Goal: Communication & Community: Answer question/provide support

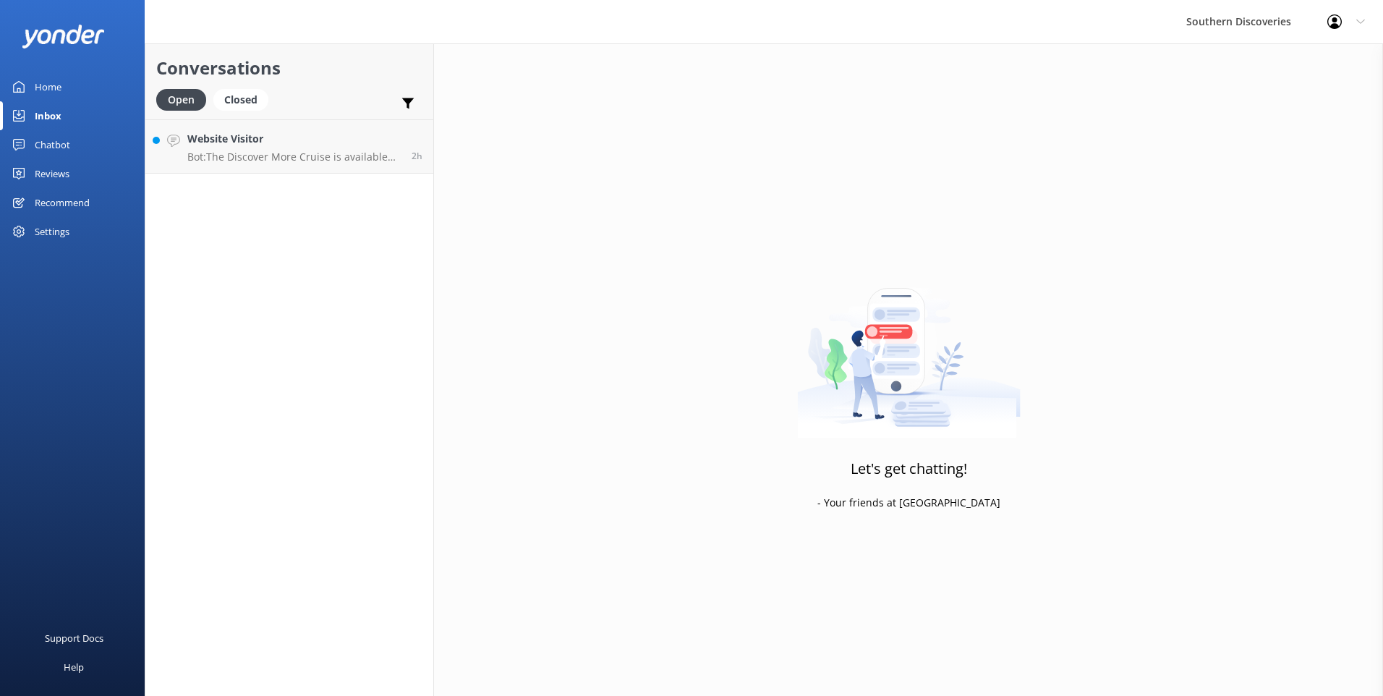
click at [247, 144] on h4 "Website Visitor" at bounding box center [293, 139] width 213 height 16
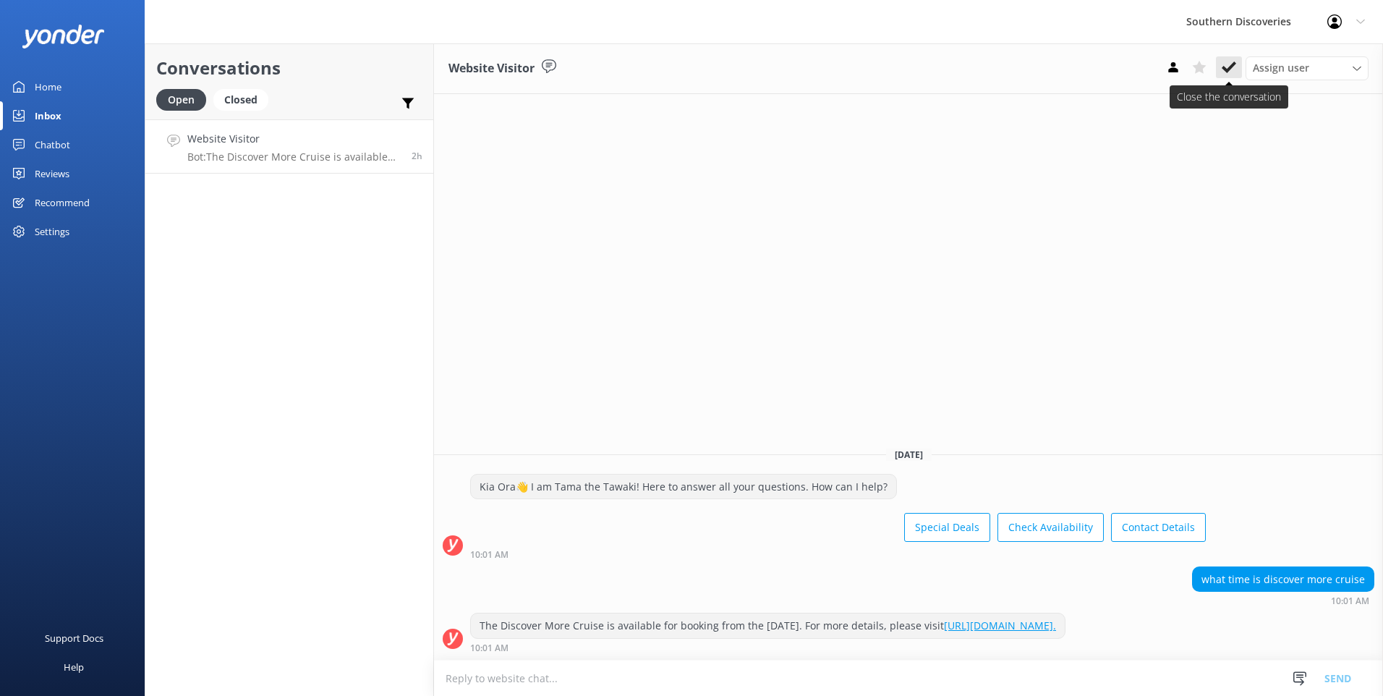
click at [1226, 67] on icon at bounding box center [1229, 67] width 14 height 14
